Goal: Answer question/provide support

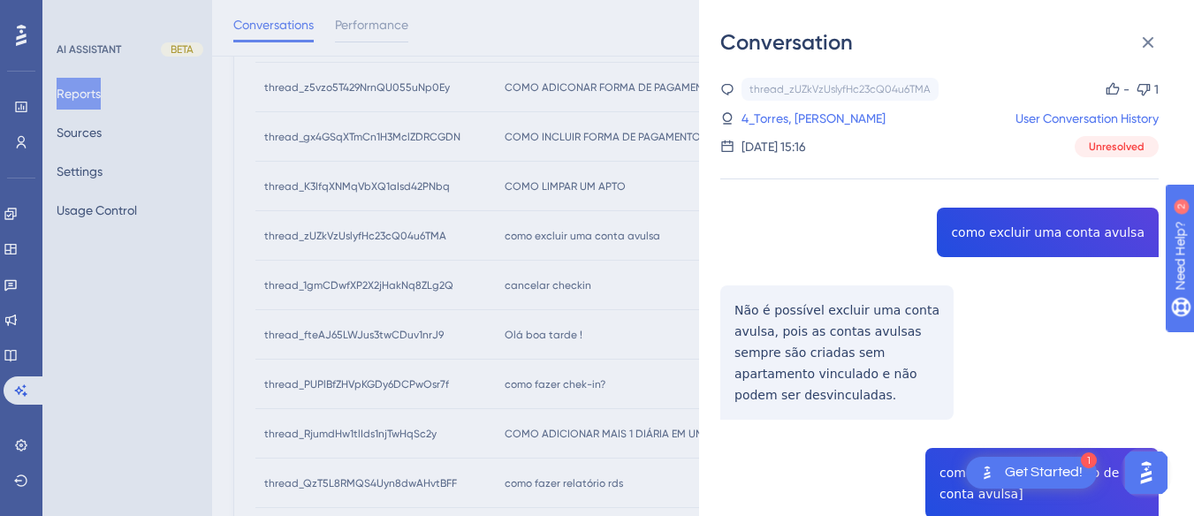
scroll to position [52, 0]
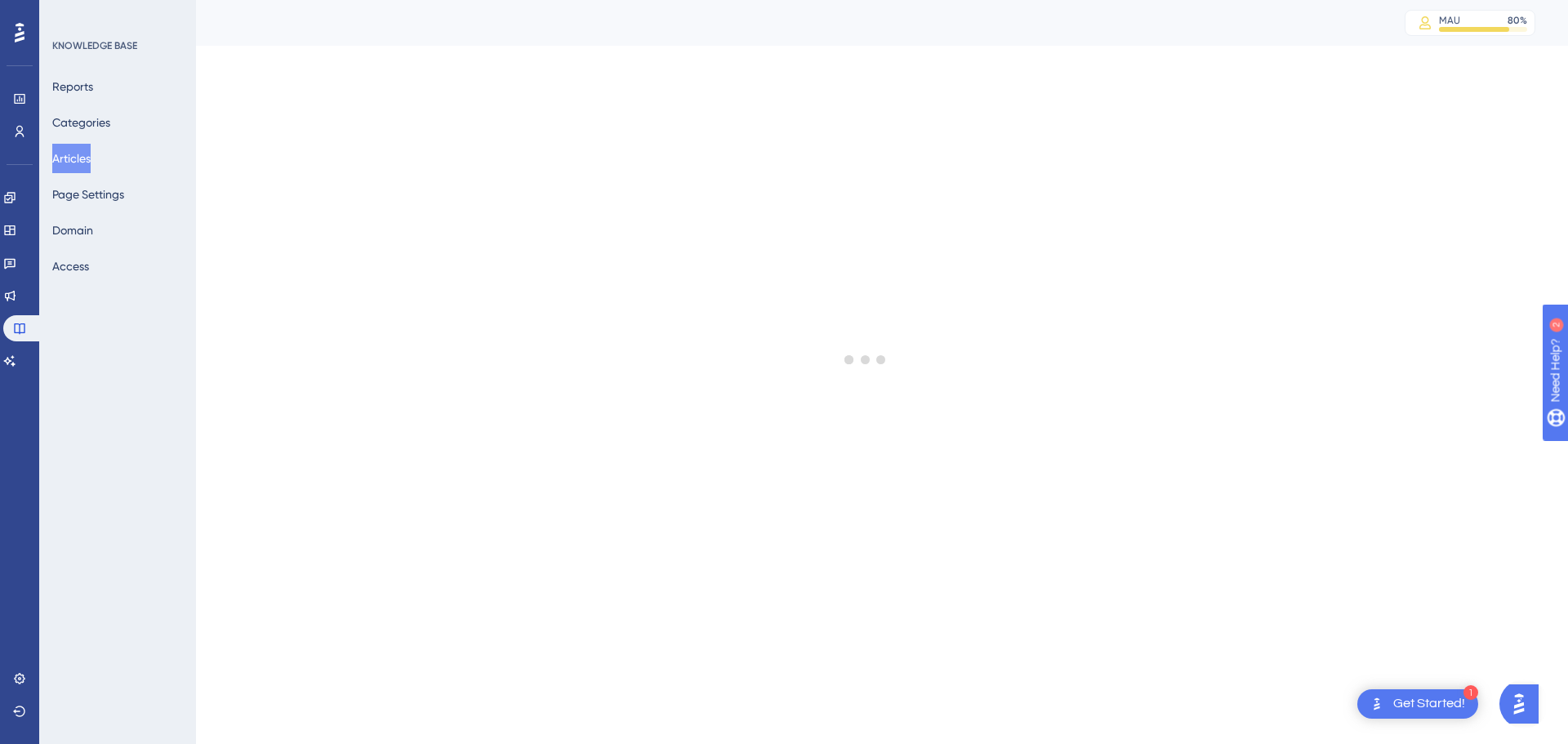
click at [87, 153] on button "Articles" at bounding box center [72, 159] width 39 height 30
click at [17, 359] on link at bounding box center [10, 360] width 13 height 26
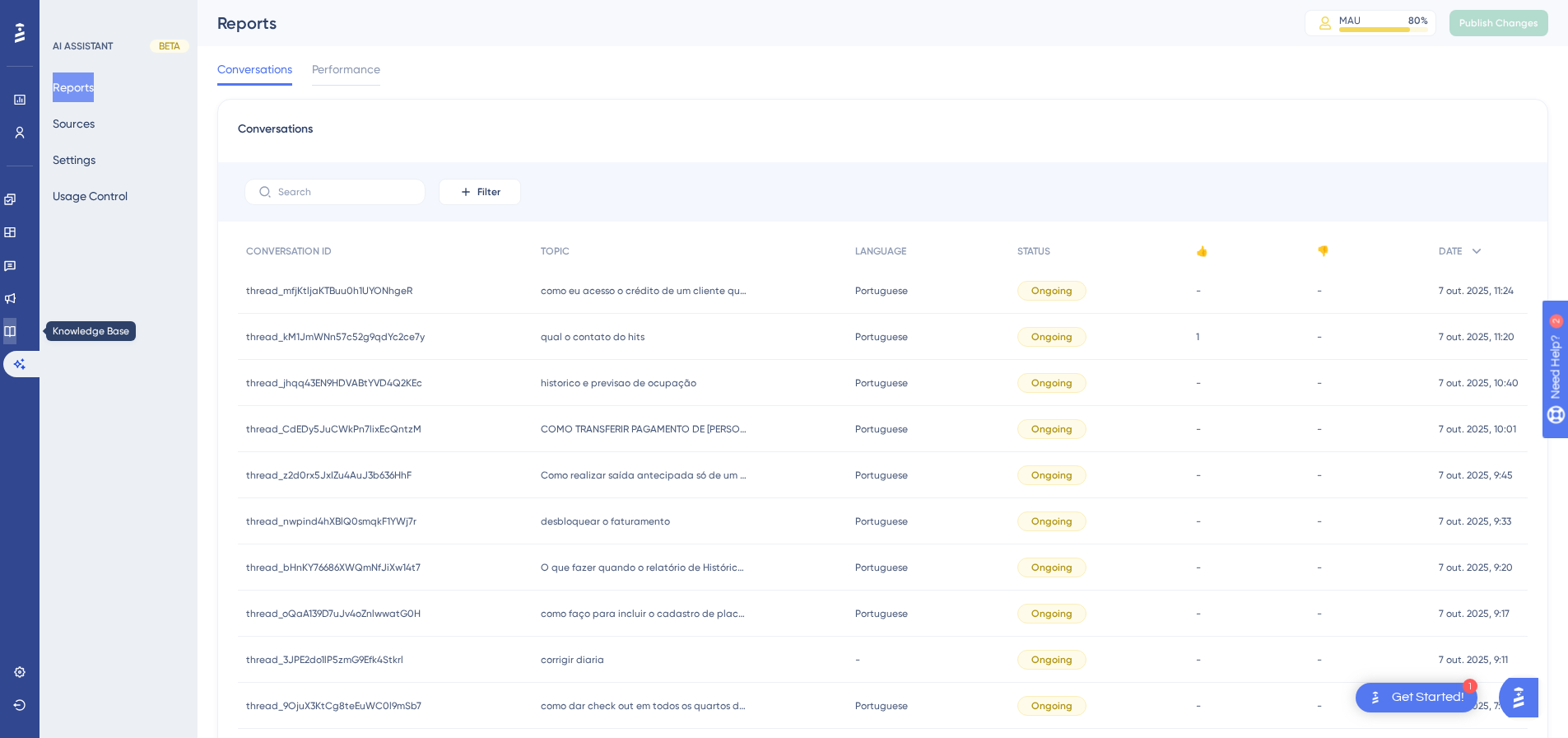
click at [15, 336] on icon at bounding box center [8, 331] width 10 height 10
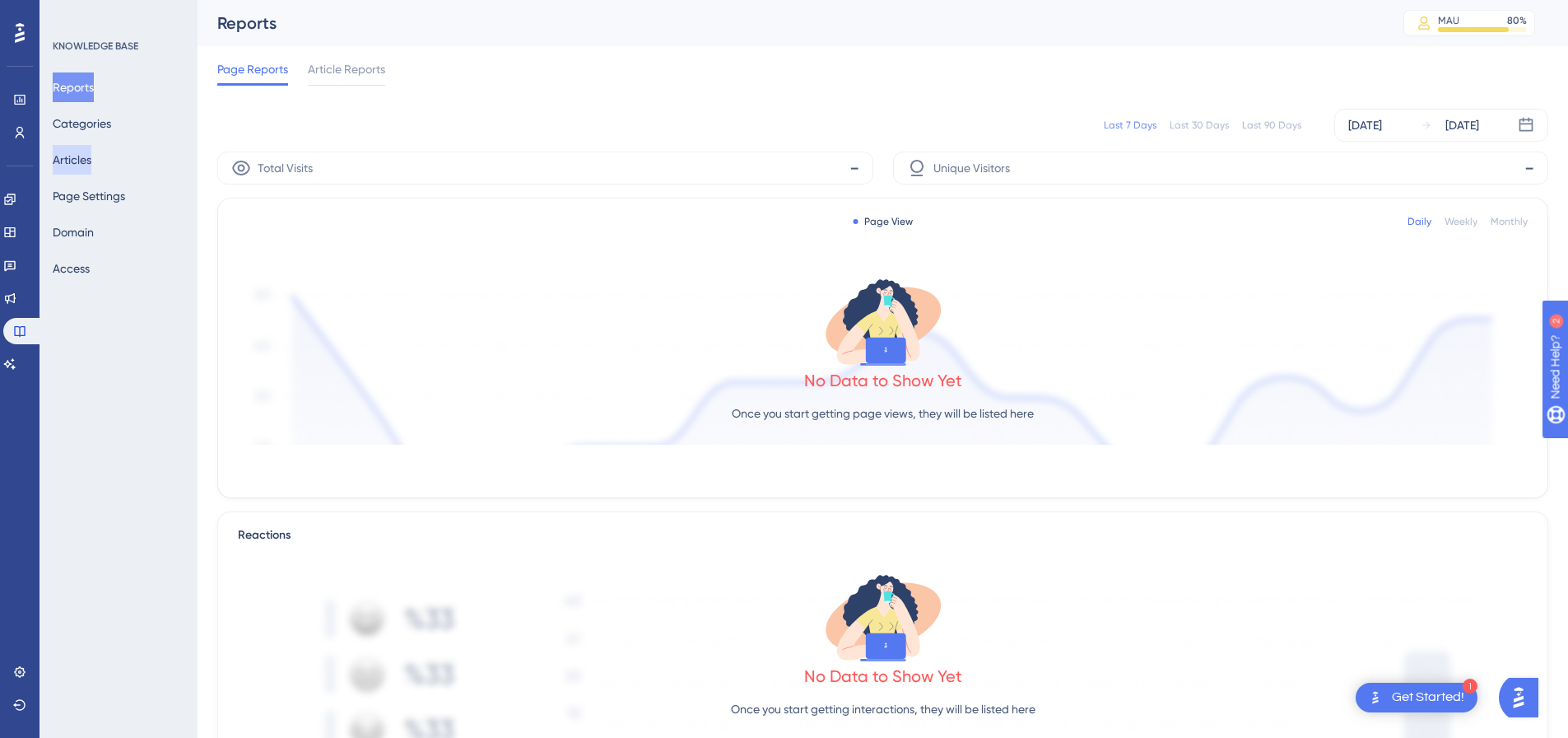
click at [86, 159] on button "Articles" at bounding box center [73, 160] width 39 height 30
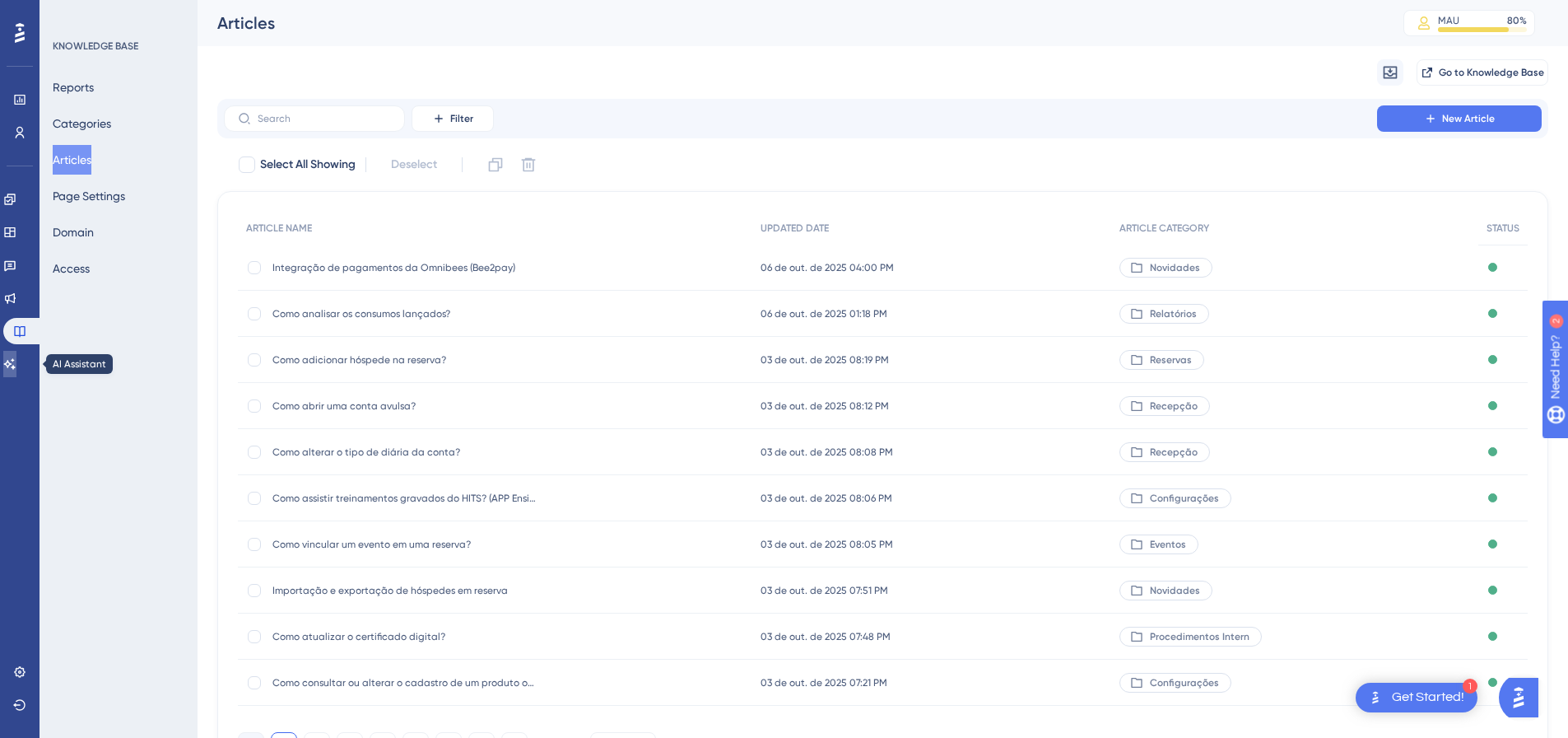
click at [16, 360] on icon at bounding box center [9, 362] width 11 height 10
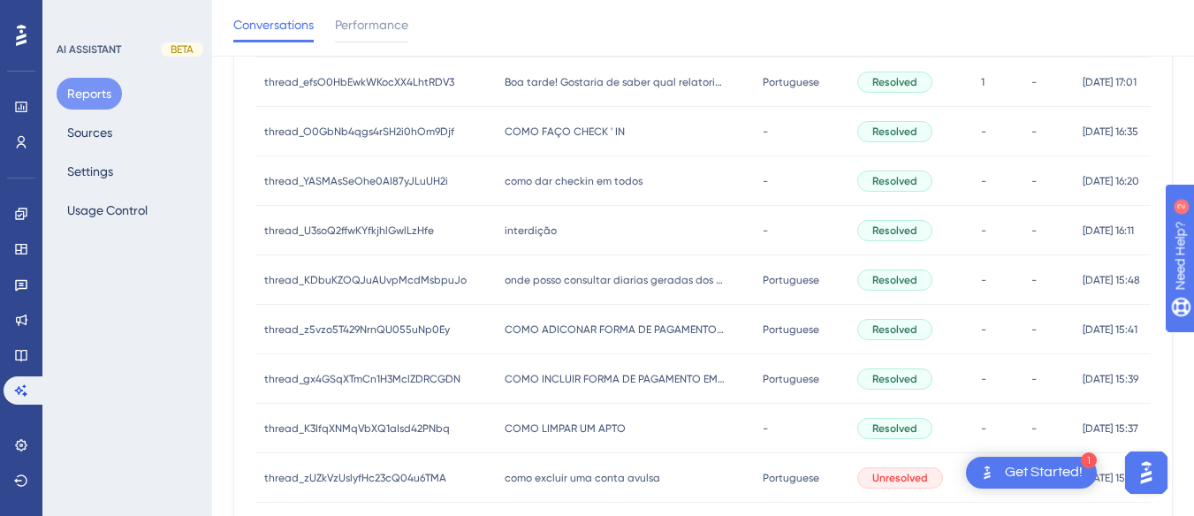
scroll to position [795, 0]
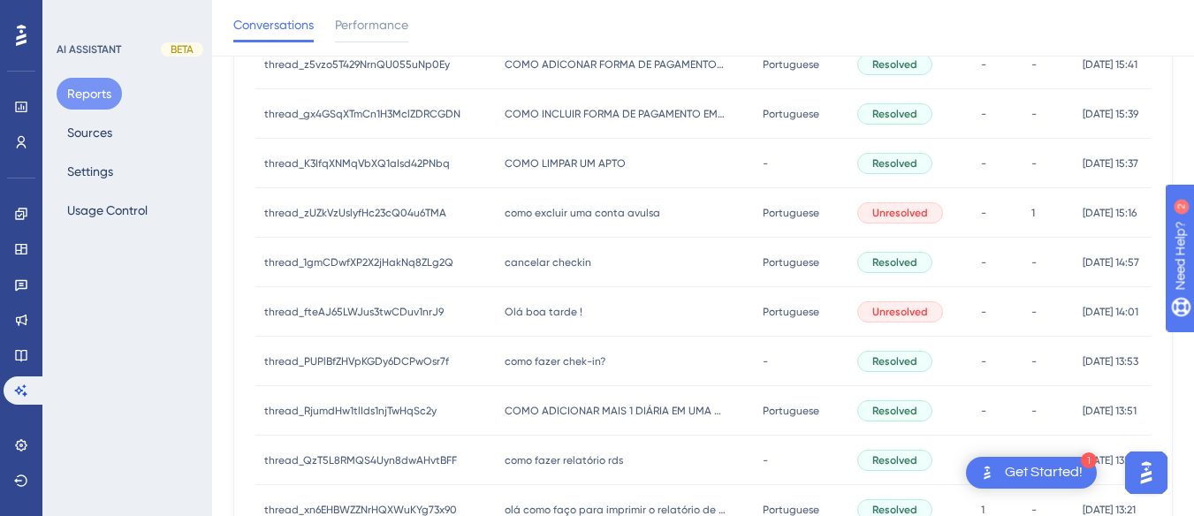
click at [538, 267] on span "cancelar checkin" at bounding box center [548, 262] width 87 height 14
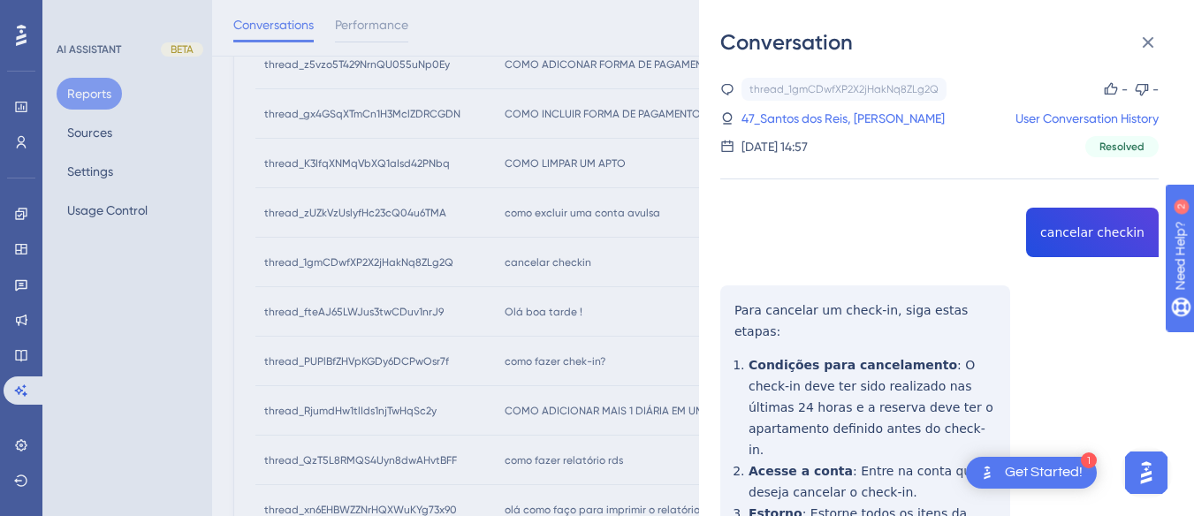
copy span "cancelar checkin"
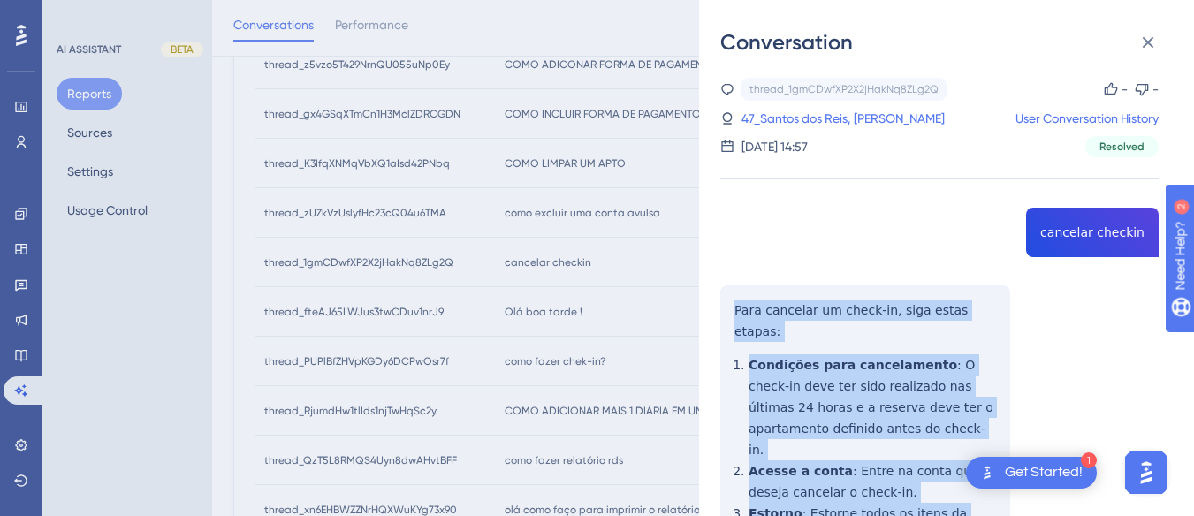
scroll to position [177, 0]
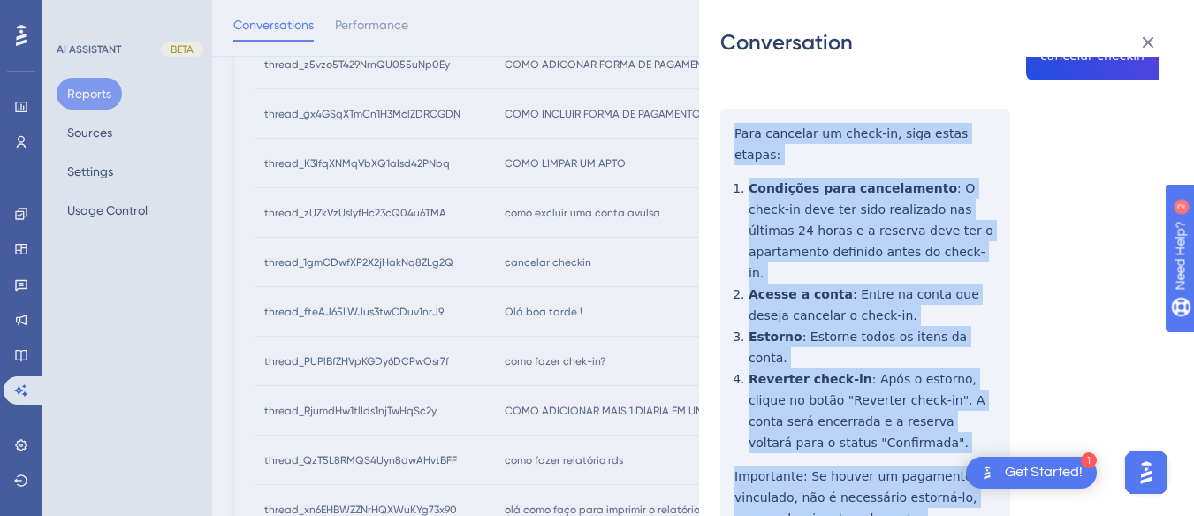
drag, startPoint x: 723, startPoint y: 300, endPoint x: 872, endPoint y: 402, distance: 180.6
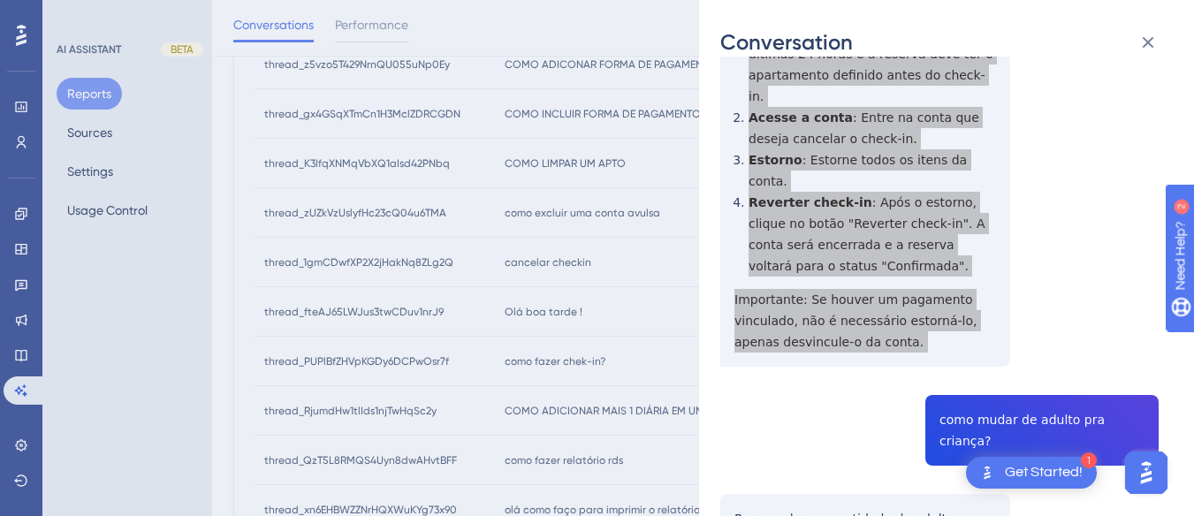
scroll to position [442, 0]
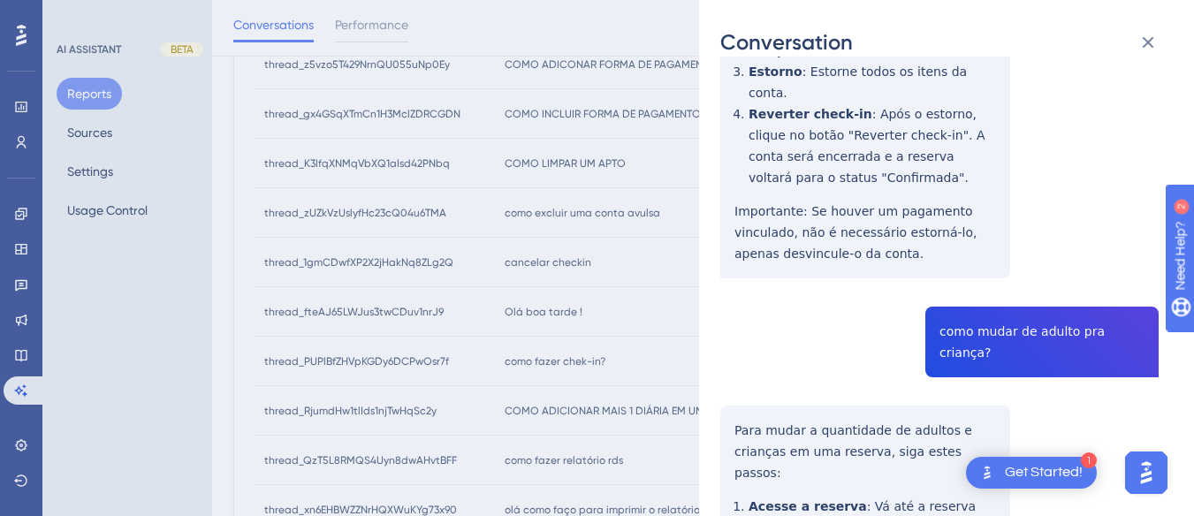
copy span "como mudar de adulto pra criança?"
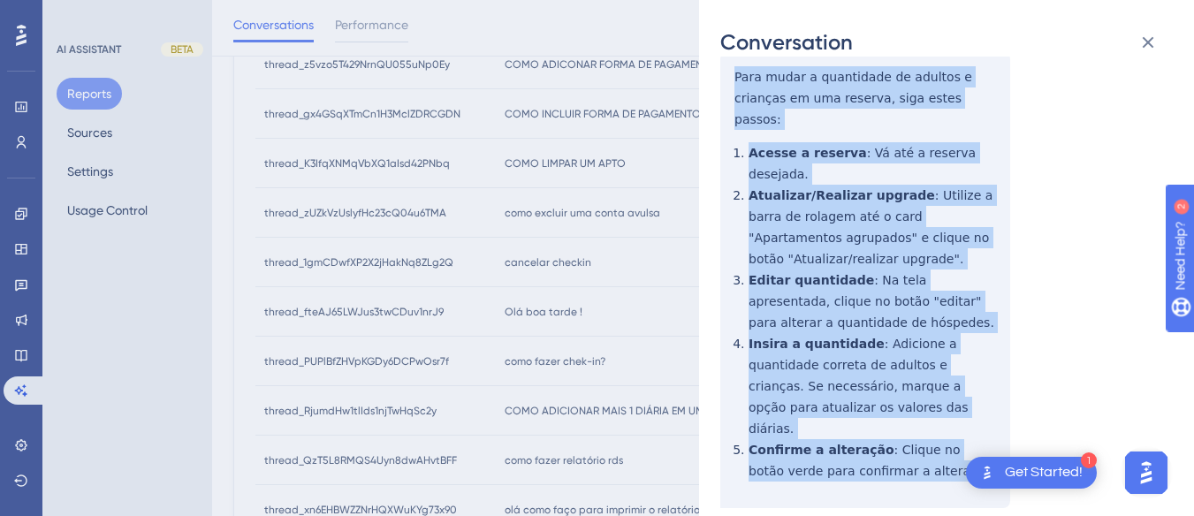
scroll to position [884, 0]
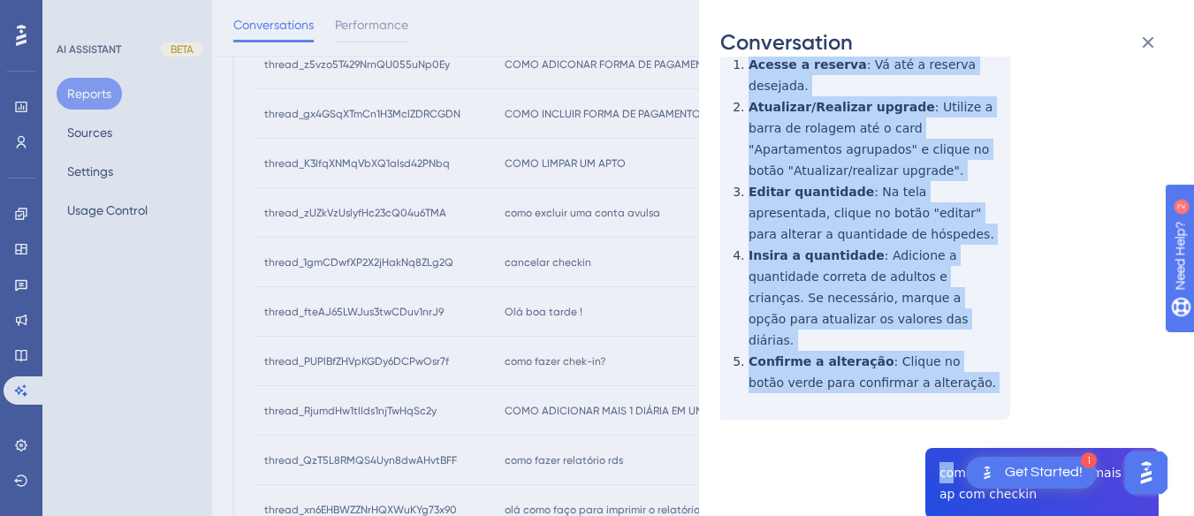
drag, startPoint x: 733, startPoint y: 163, endPoint x: 838, endPoint y: 213, distance: 116.6
copy div "Para mudar a quantidade de adultos e crianças em uma reserva, siga estes passos…"
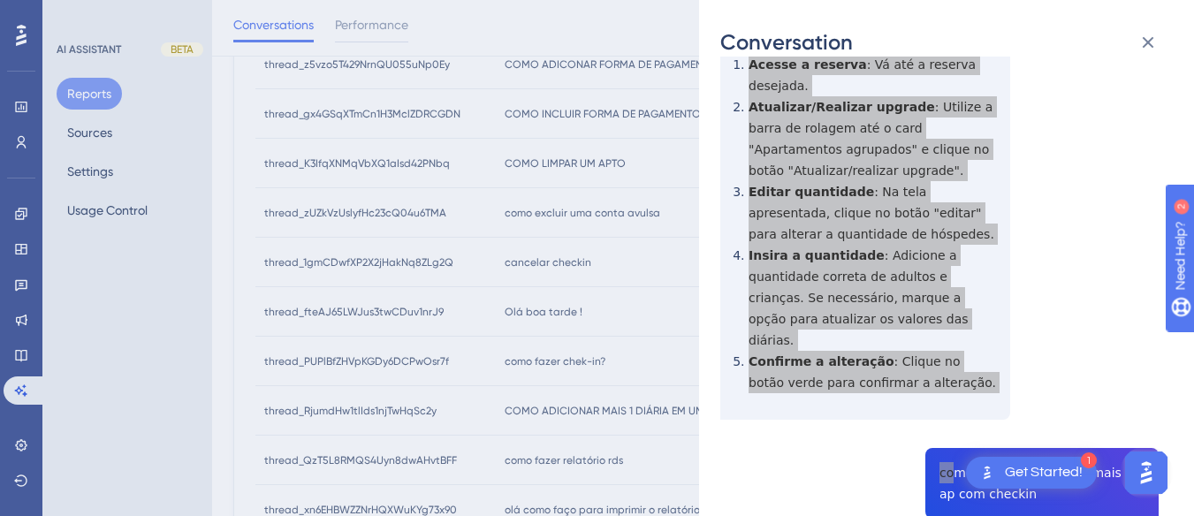
scroll to position [1149, 0]
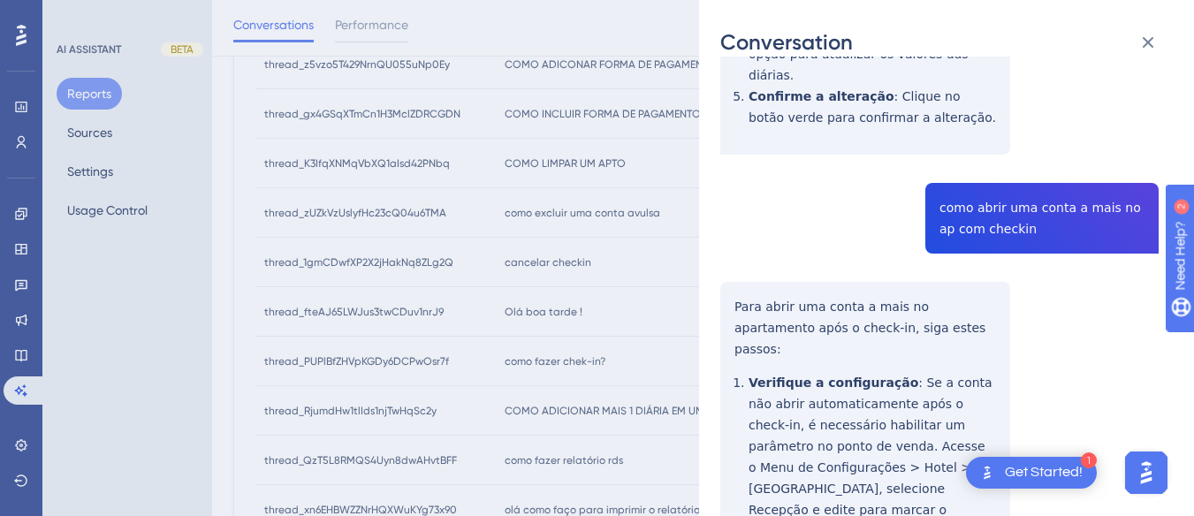
click at [715, 141] on div "Conversation thread_1gmCDwfXP2X2jHakNq8ZLg2Q Copy - - 47_Santos dos Reis, Eders…" at bounding box center [946, 258] width 495 height 516
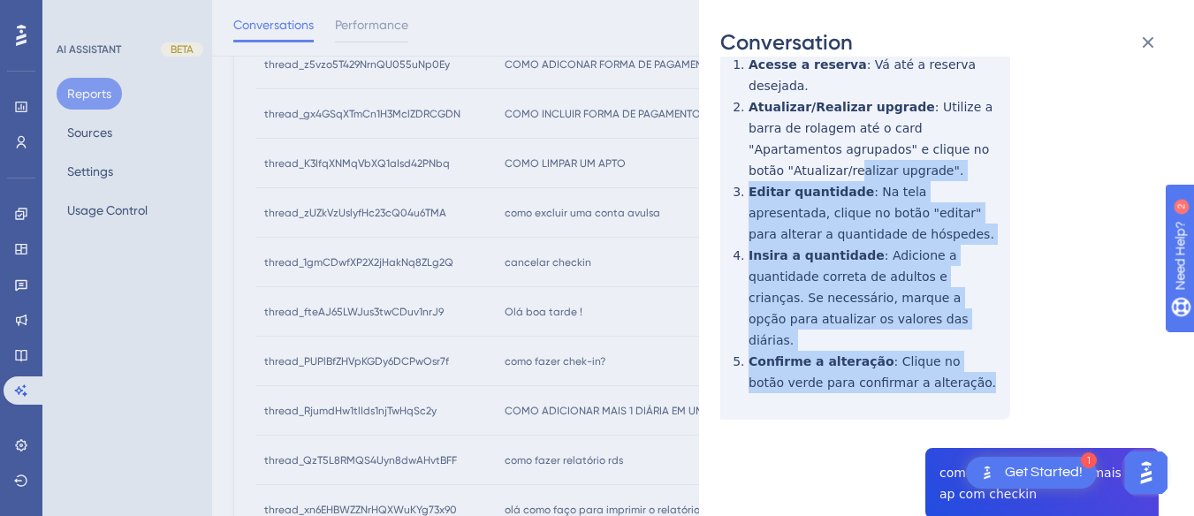
scroll to position [707, 0]
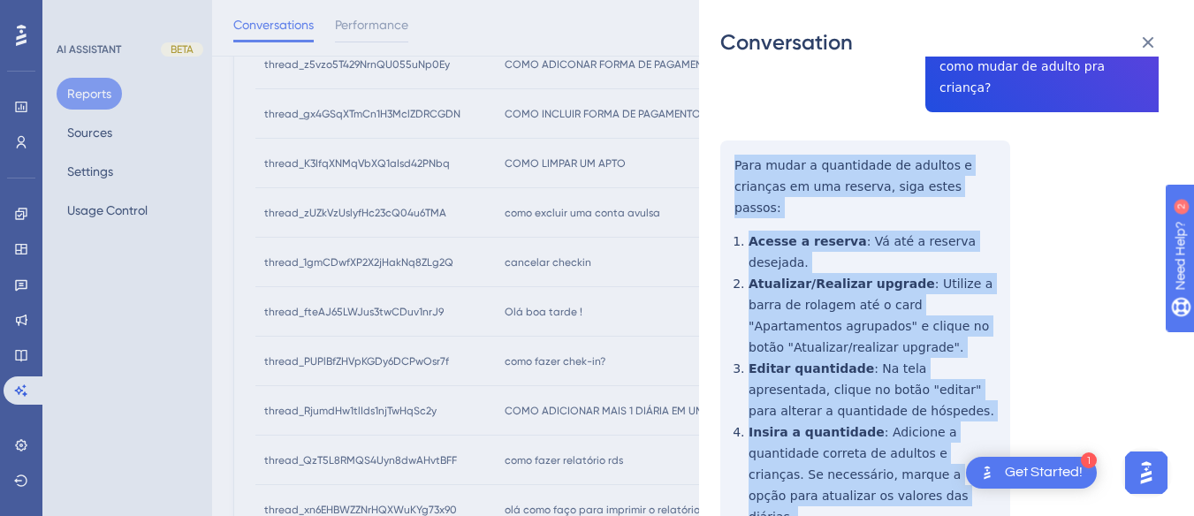
drag, startPoint x: 925, startPoint y: 237, endPoint x: 735, endPoint y: 80, distance: 246.7
copy div "Para mudar a quantidade de adultos e crianças em uma reserva, siga estes passos…"
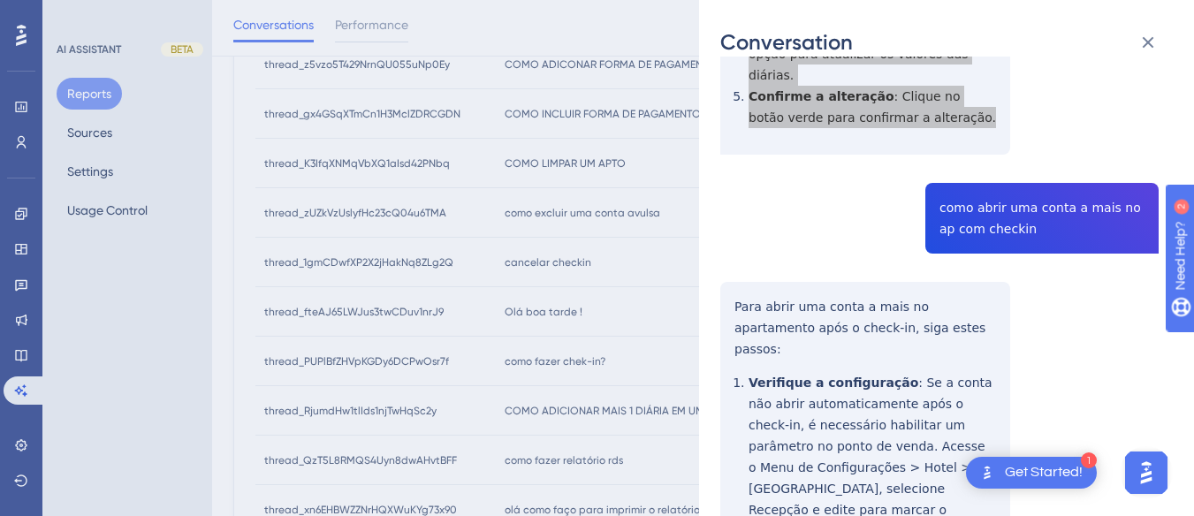
scroll to position [1060, 0]
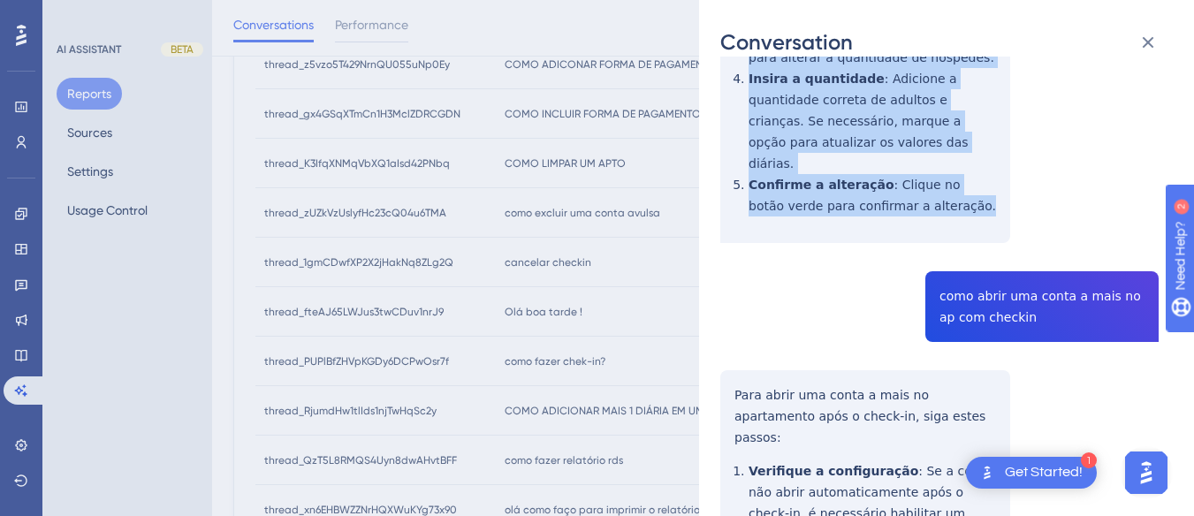
click at [965, 152] on div "thread_1gmCDwfXP2X2jHakNq8ZLg2Q Copy - - 47_Santos dos Reis, Ederson User Conve…" at bounding box center [939, 475] width 438 height 2917
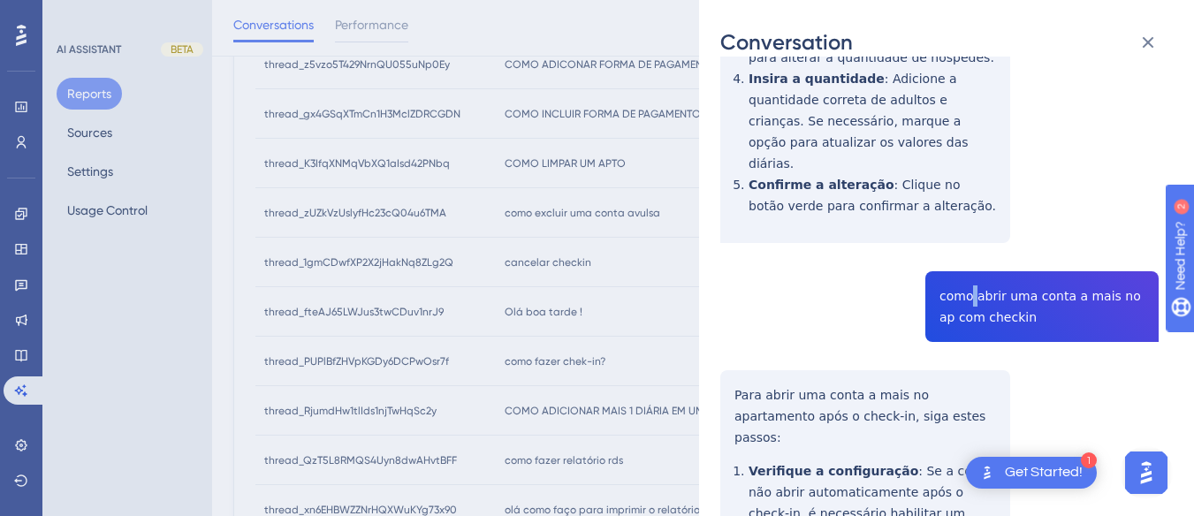
click at [965, 152] on div "thread_1gmCDwfXP2X2jHakNq8ZLg2Q Copy - - 47_Santos dos Reis, Ederson User Conve…" at bounding box center [939, 475] width 438 height 2917
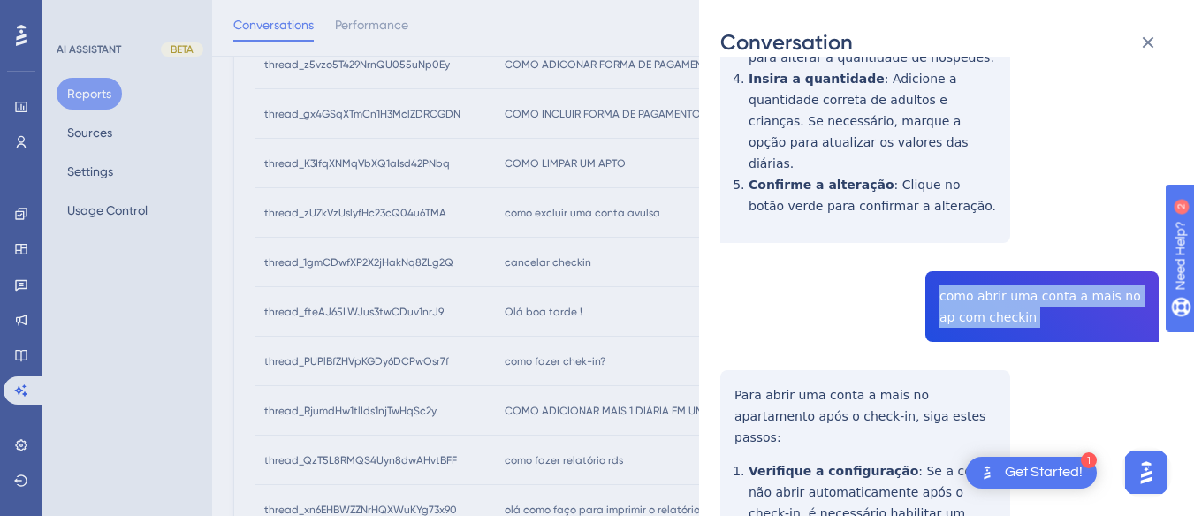
click at [965, 152] on div "thread_1gmCDwfXP2X2jHakNq8ZLg2Q Copy - - 47_Santos dos Reis, Ederson User Conve…" at bounding box center [939, 475] width 438 height 2917
copy span "como abrir uma conta a mais no ap com checkin"
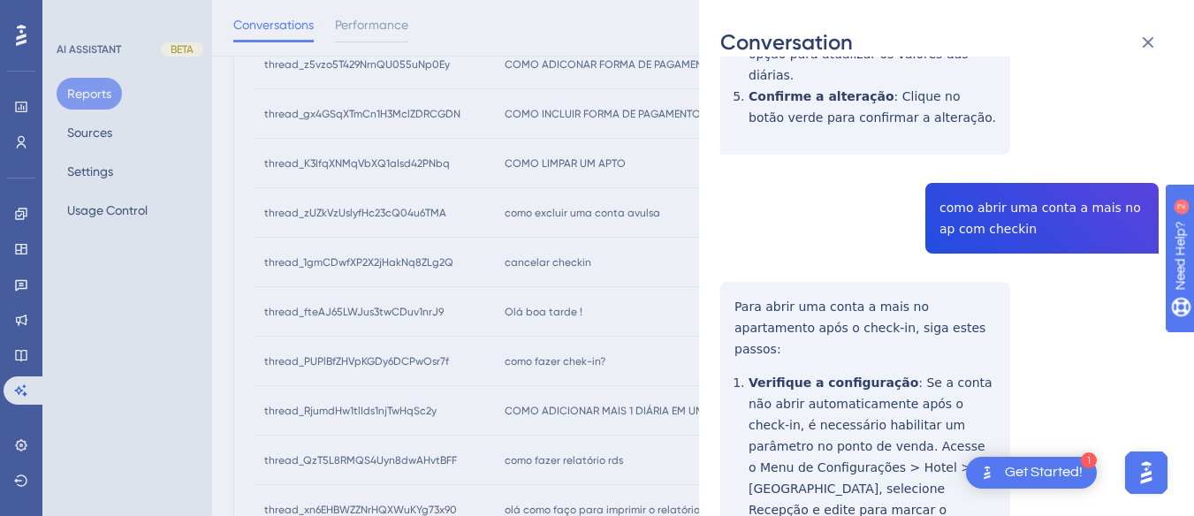
click at [744, 149] on div "thread_1gmCDwfXP2X2jHakNq8ZLg2Q Copy - - 47_Santos dos Reis, Ederson User Conve…" at bounding box center [939, 387] width 438 height 2917
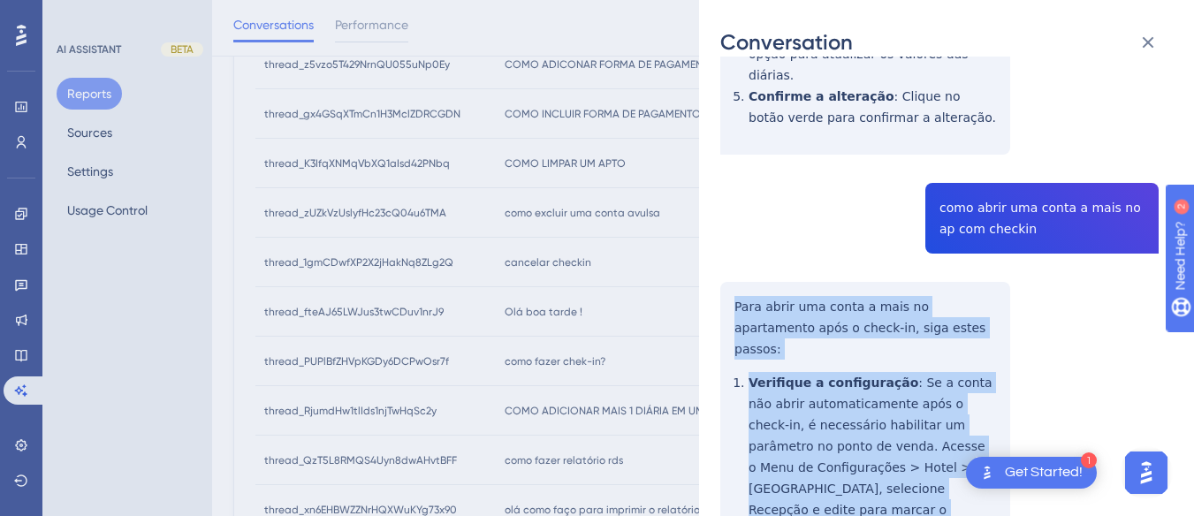
scroll to position [1326, 0]
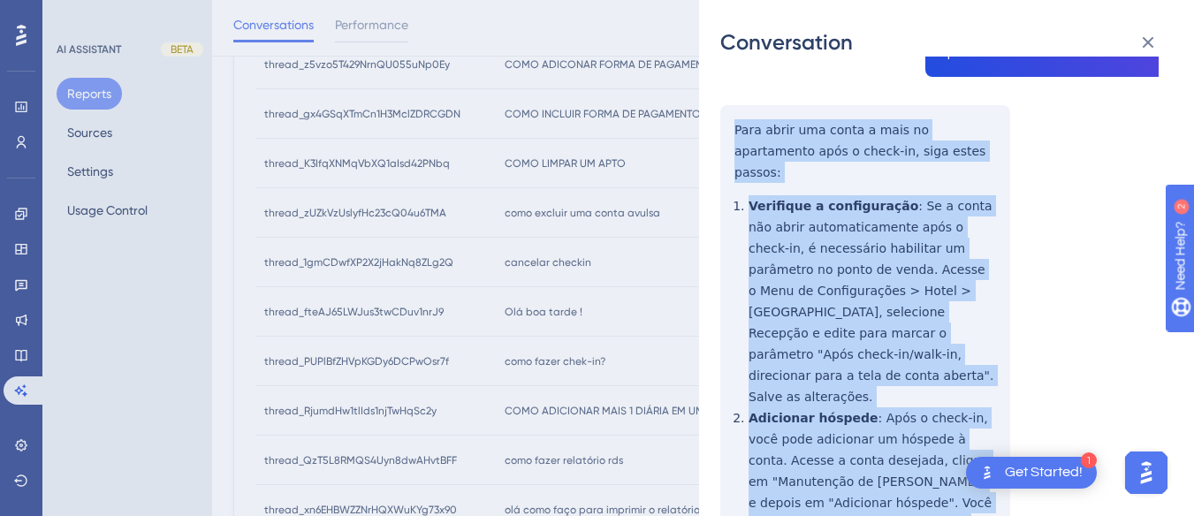
drag, startPoint x: 727, startPoint y: 154, endPoint x: 917, endPoint y: 294, distance: 236.3
click at [923, 303] on div "thread_1gmCDwfXP2X2jHakNq8ZLg2Q Copy - - 47_Santos dos Reis, Ederson User Conve…" at bounding box center [939, 210] width 438 height 2917
copy div "Para abrir uma conta a mais no apartamento após o check-in, siga estes passos: …"
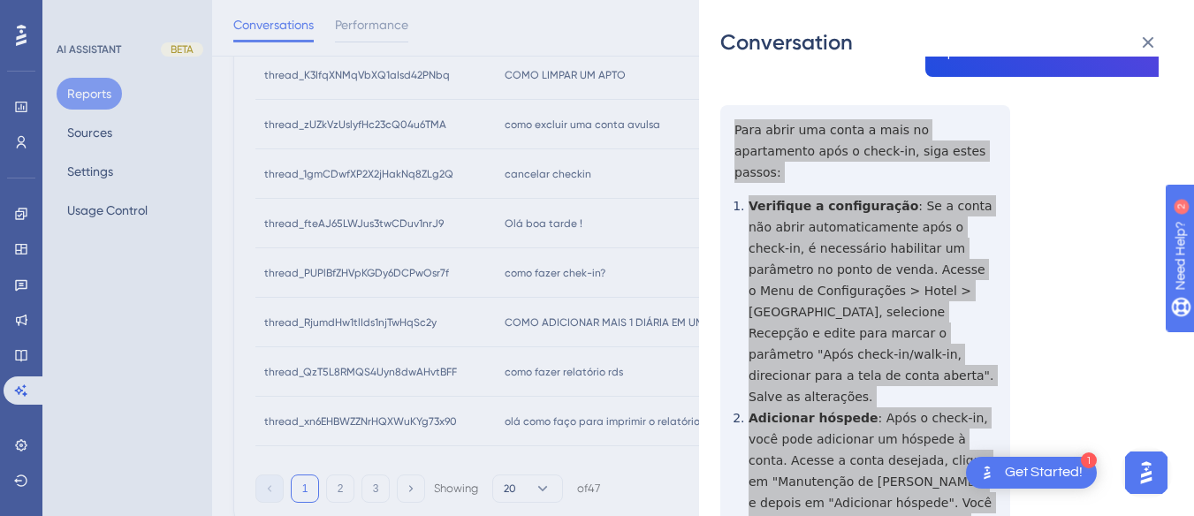
scroll to position [1502, 0]
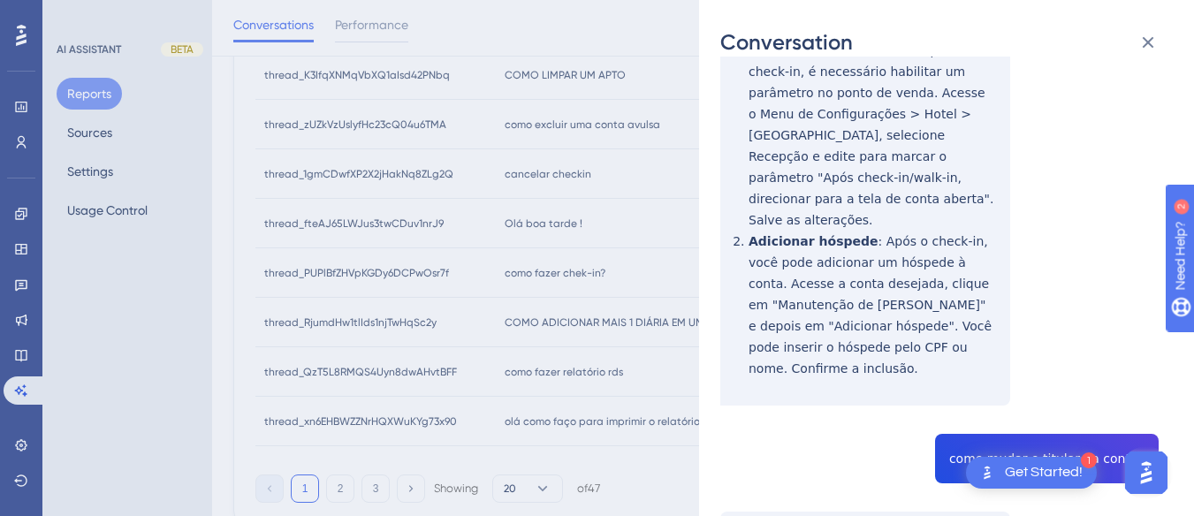
click at [1027, 214] on div "thread_1gmCDwfXP2X2jHakNq8ZLg2Q Copy - - 47_Santos dos Reis, Ederson User Conve…" at bounding box center [939, 33] width 438 height 2917
copy span "como mudar o titular da conta?"
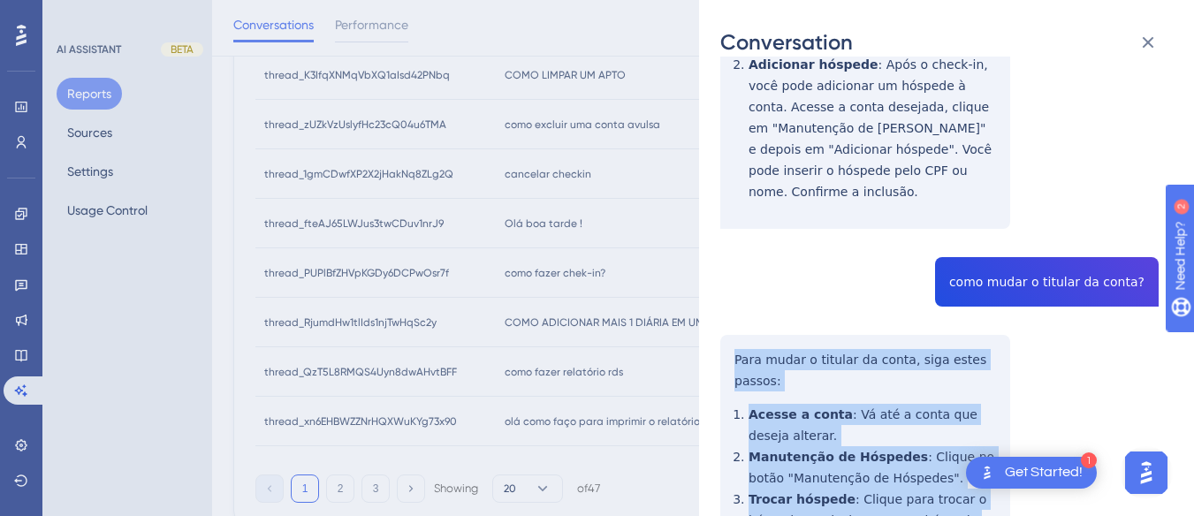
drag, startPoint x: 724, startPoint y: 125, endPoint x: 792, endPoint y: 238, distance: 132.0
copy div "Para mudar o titular da conta, siga estes passos: Acesse a conta : Vá até a con…"
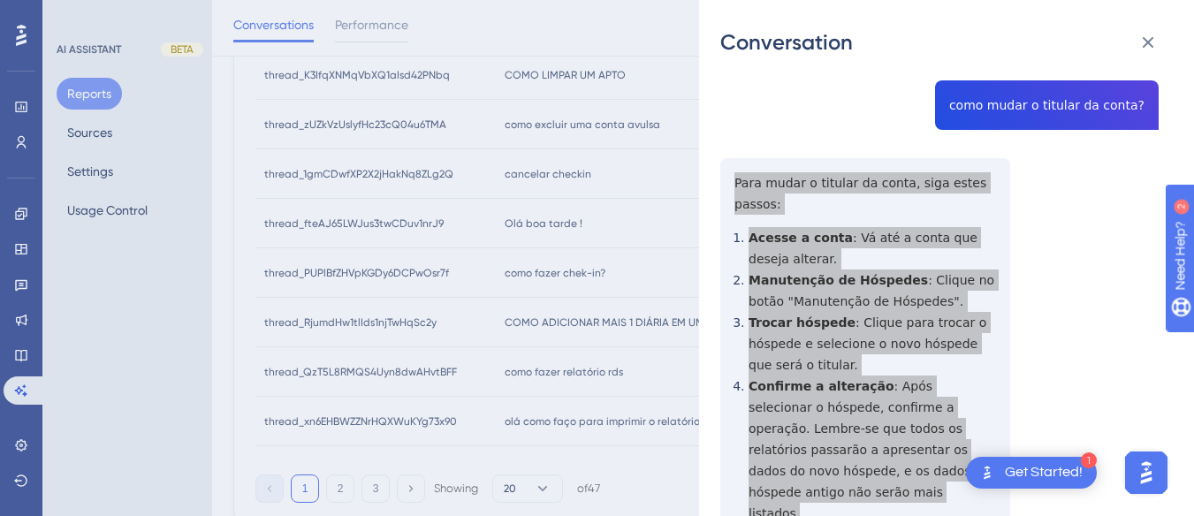
scroll to position [2033, 0]
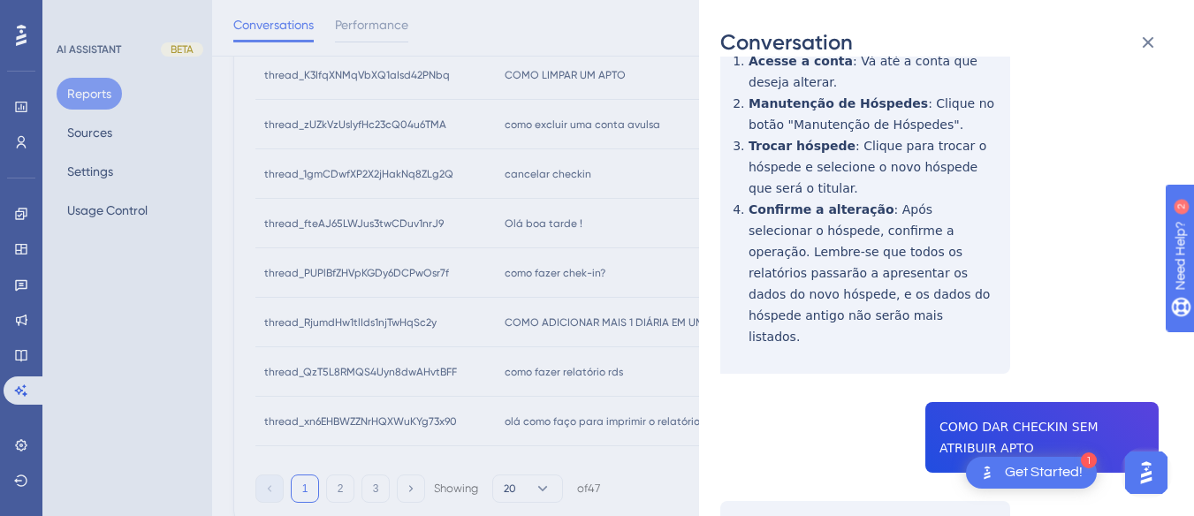
copy span "COMO DAR CHECKIN SEM ATRIBUIR APTO"
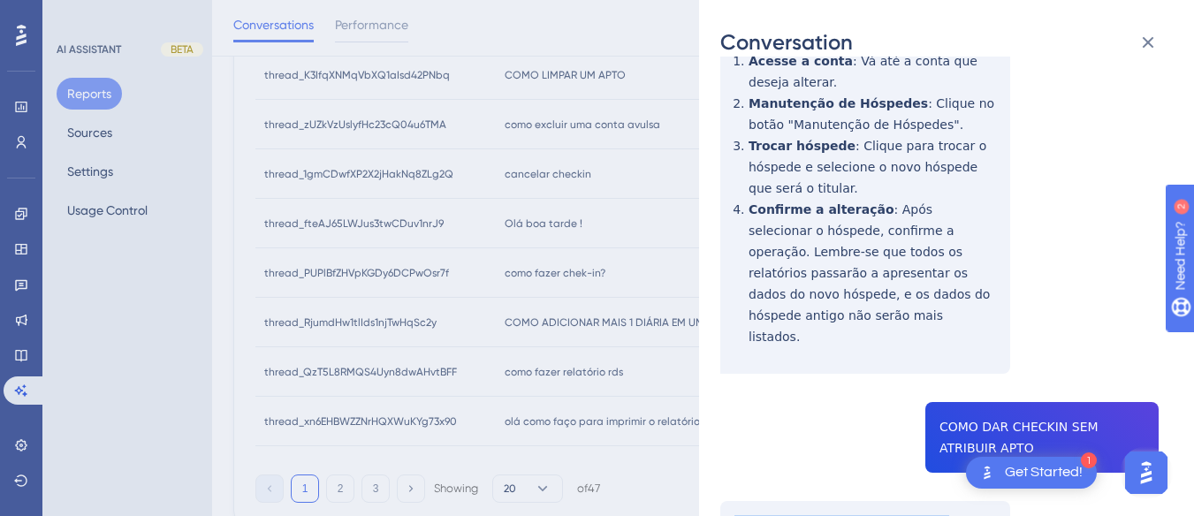
scroll to position [2126, 0]
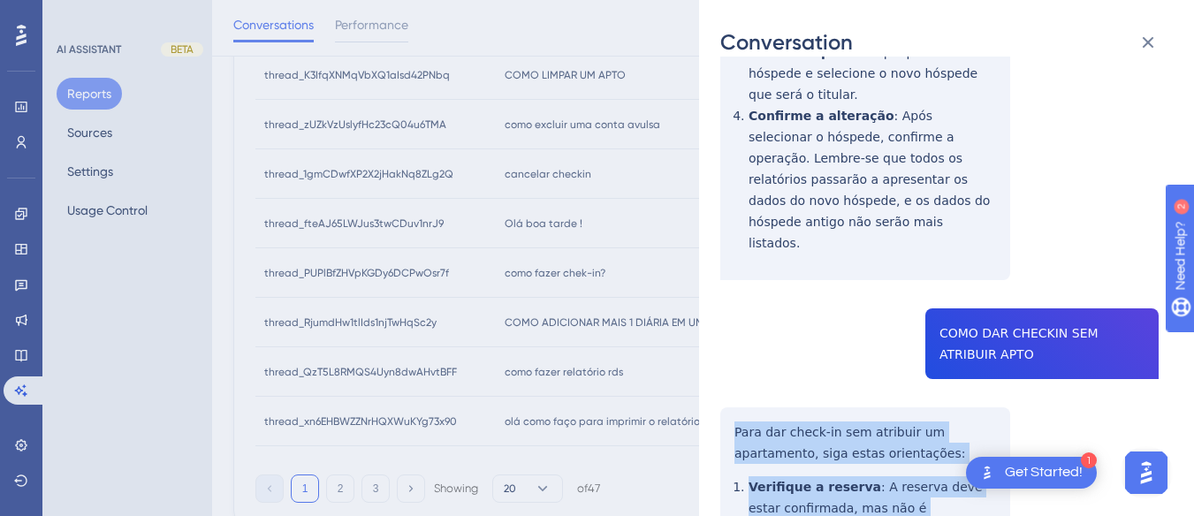
drag, startPoint x: 732, startPoint y: 242, endPoint x: 803, endPoint y: 257, distance: 73.1
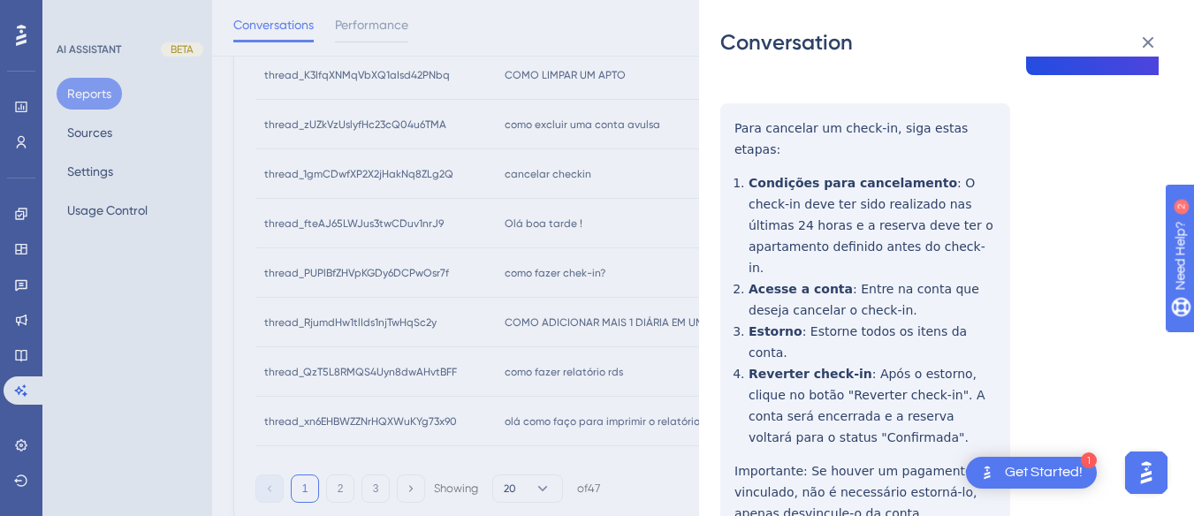
scroll to position [0, 0]
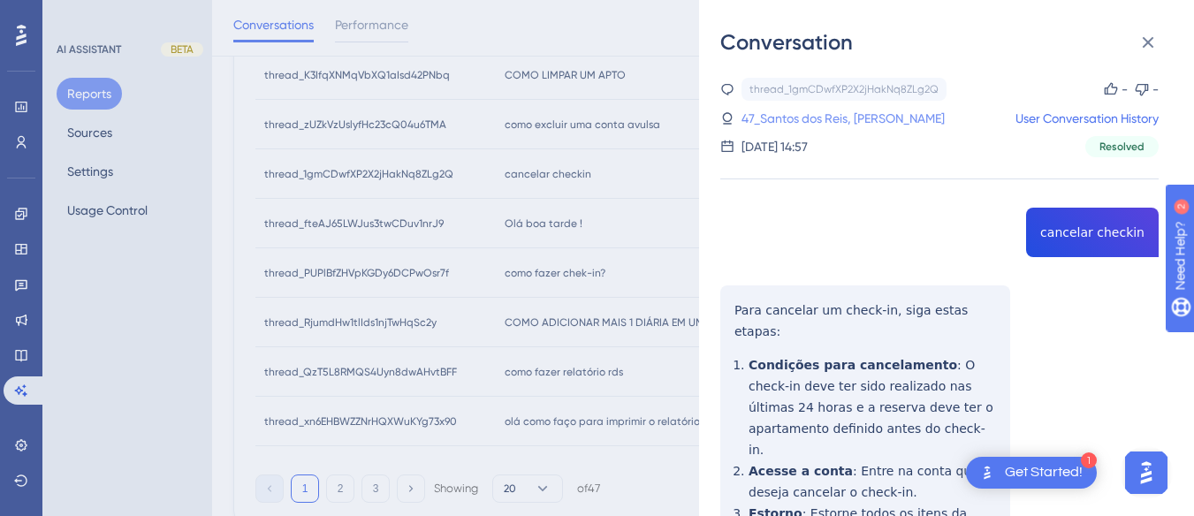
click at [825, 116] on link "47_Santos dos Reis, Ederson" at bounding box center [842, 118] width 203 height 21
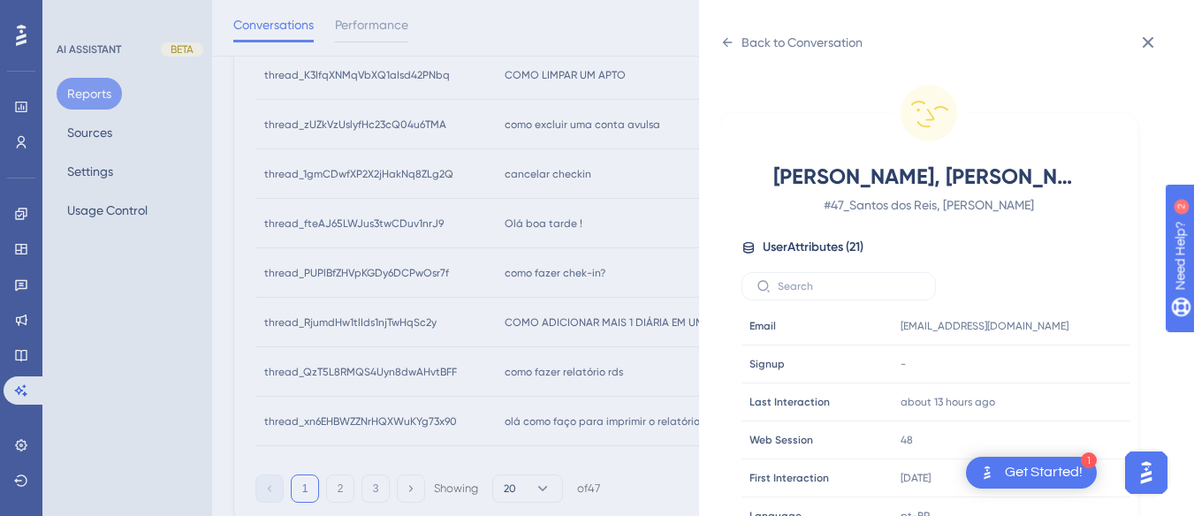
scroll to position [538, 0]
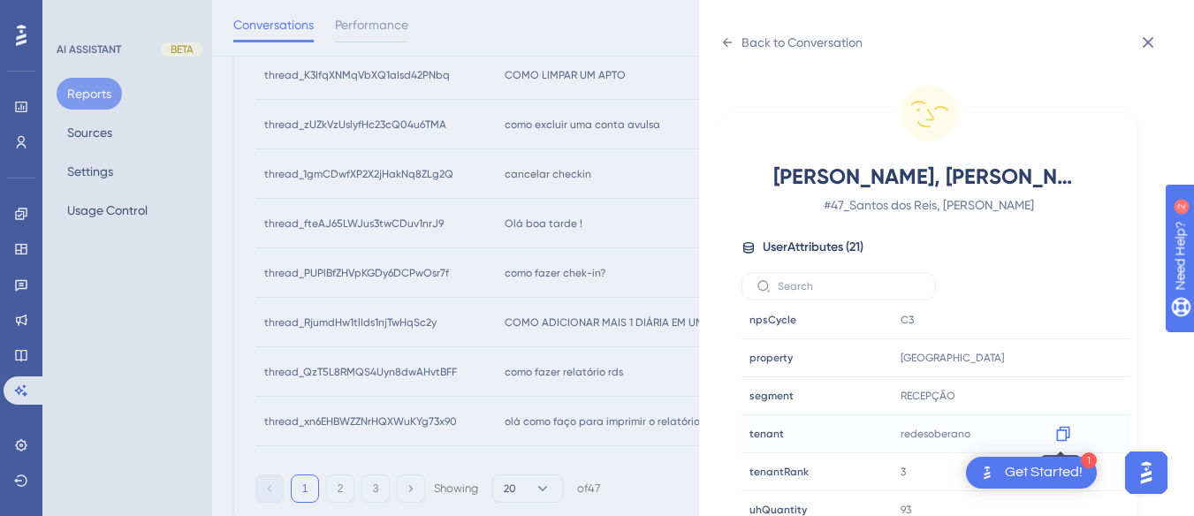
click at [1066, 430] on icon at bounding box center [1062, 434] width 13 height 15
click at [1056, 355] on icon at bounding box center [1062, 358] width 13 height 15
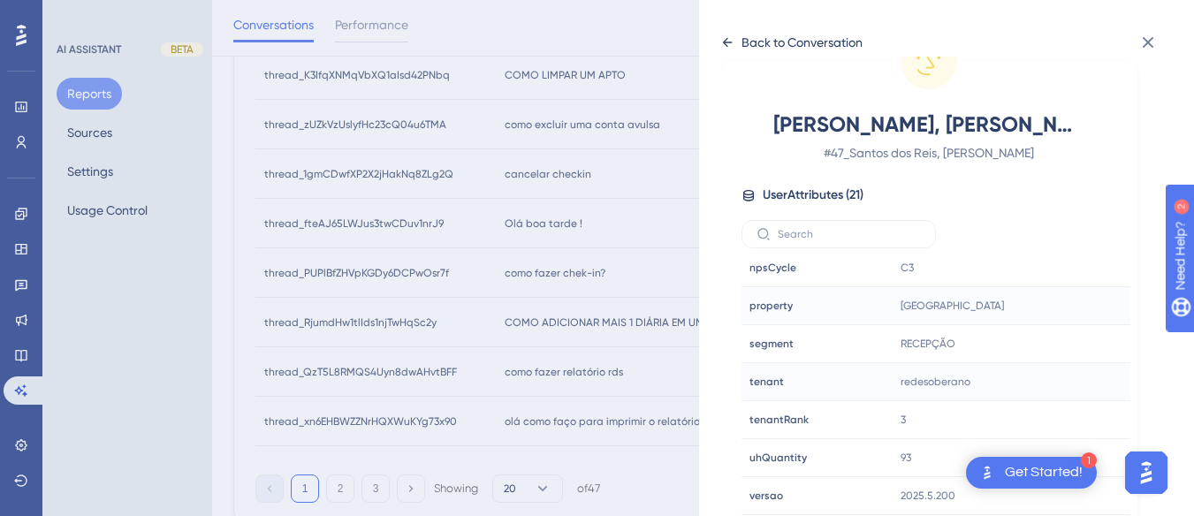
click at [724, 41] on icon at bounding box center [727, 42] width 14 height 14
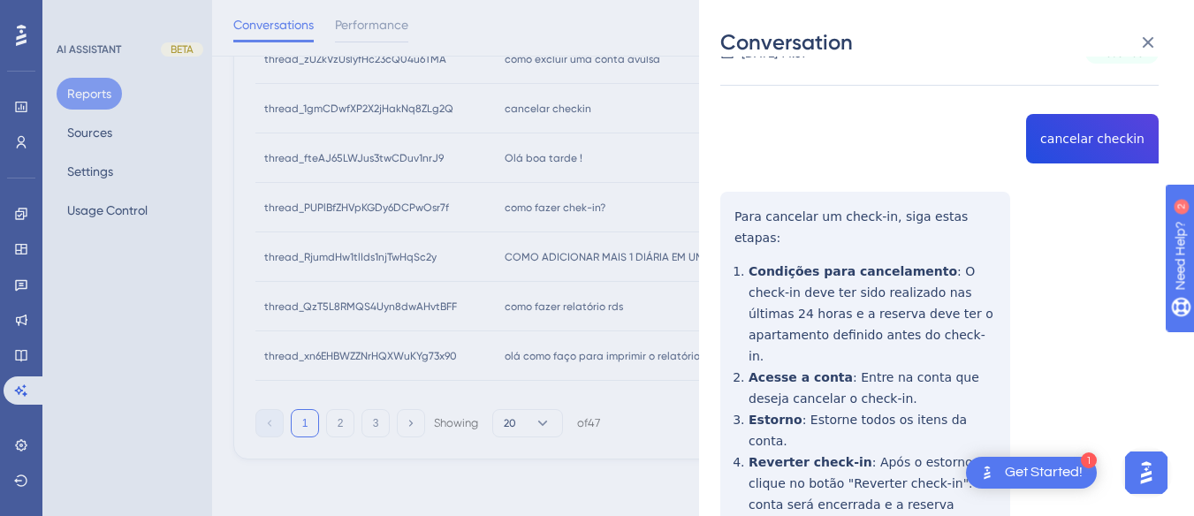
scroll to position [0, 0]
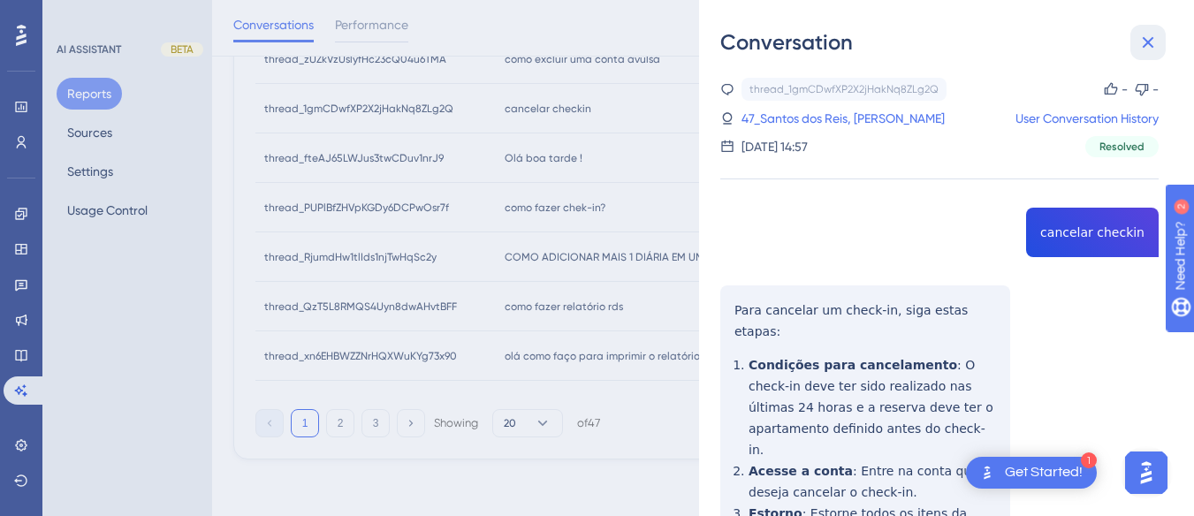
drag, startPoint x: 1156, startPoint y: 27, endPoint x: 727, endPoint y: 69, distance: 430.6
click at [1156, 27] on button at bounding box center [1147, 42] width 35 height 35
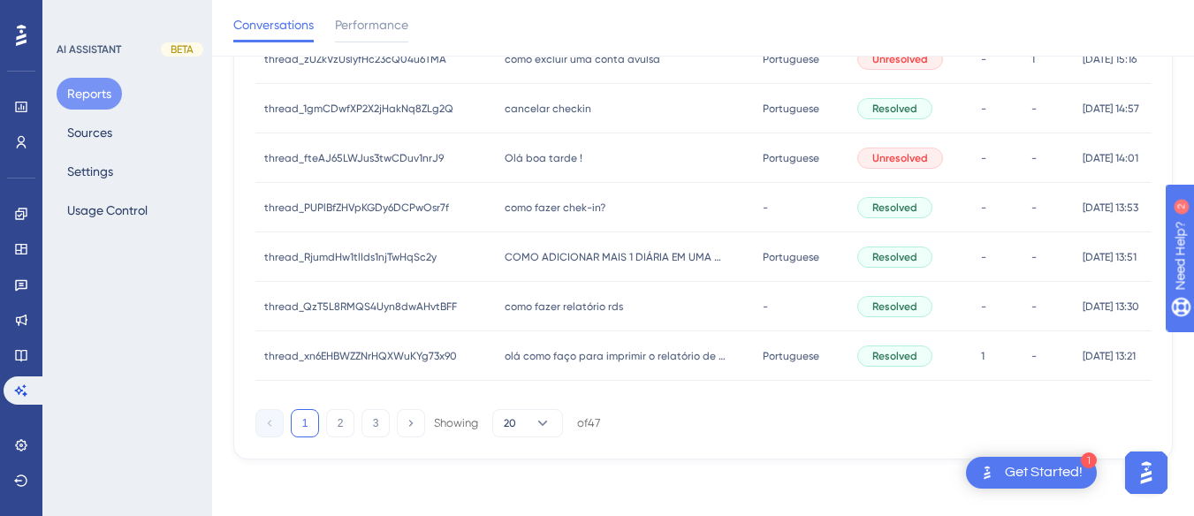
click at [533, 148] on div "Olá boa tarde ! Olá boa tarde !" at bounding box center [625, 157] width 259 height 49
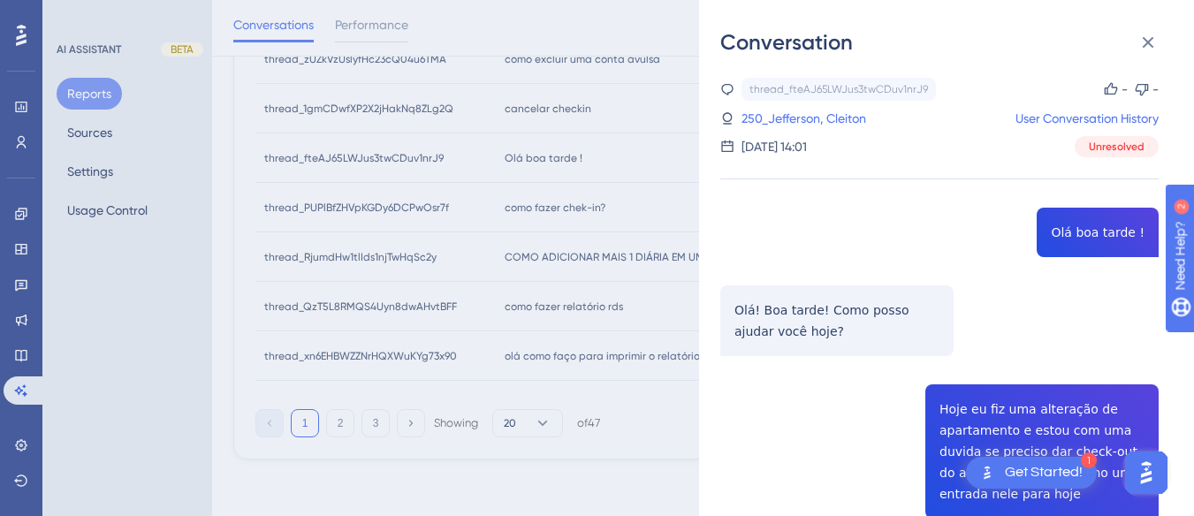
scroll to position [177, 0]
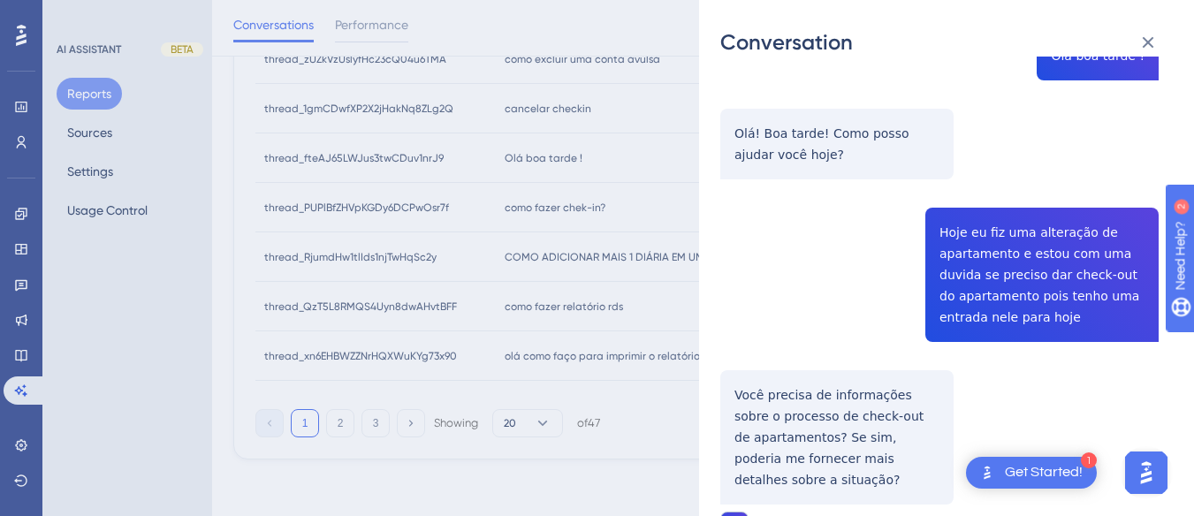
click at [1019, 246] on div "thread_fteAJ65LWJus3twCDuv1nrJ9 Copy - - 250_Jefferson, Cleiton User Conversati…" at bounding box center [939, 408] width 438 height 1014
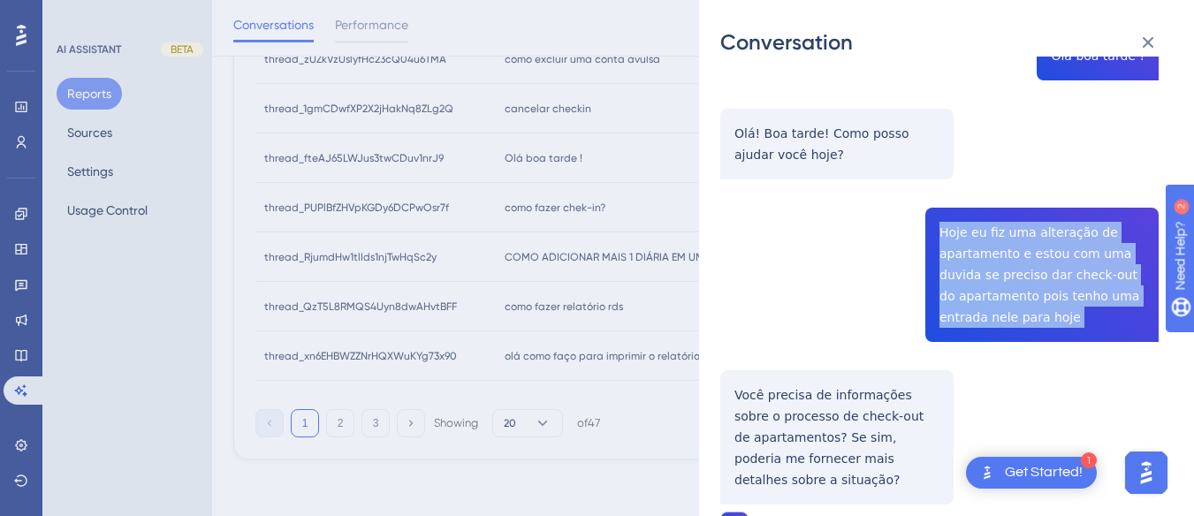
click at [1019, 246] on div "thread_fteAJ65LWJus3twCDuv1nrJ9 Copy - - 250_Jefferson, Cleiton User Conversati…" at bounding box center [939, 408] width 438 height 1014
copy span "Hoje eu fiz uma alteração de apartamento e estou com uma duvida se preciso dar …"
